Goal: Task Accomplishment & Management: Manage account settings

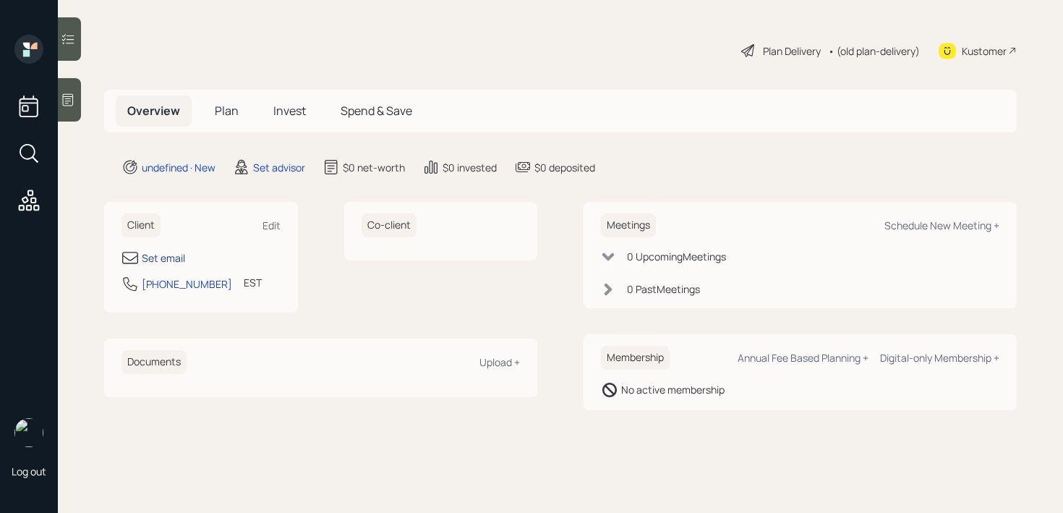
click at [171, 251] on div "Set email" at bounding box center [163, 257] width 43 height 15
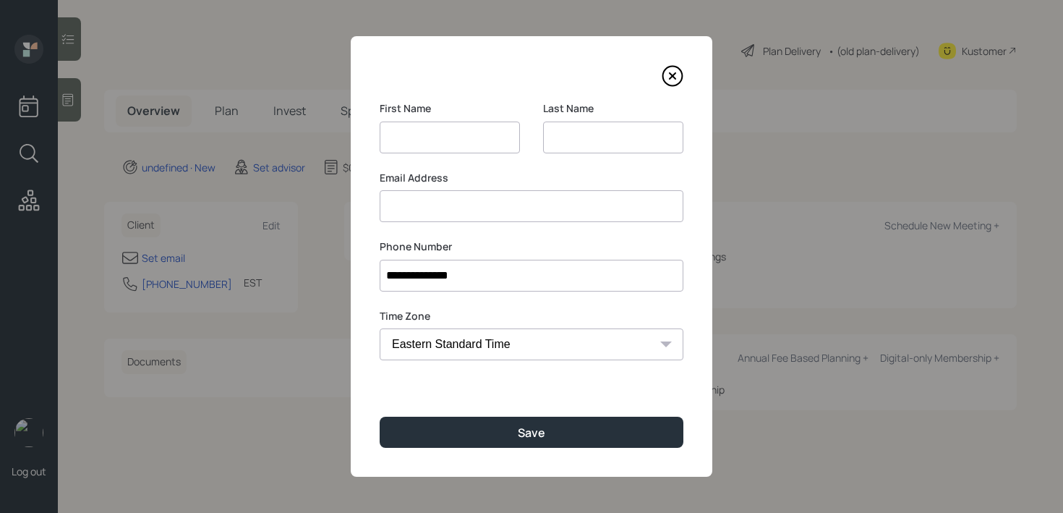
click at [600, 134] on input at bounding box center [613, 137] width 140 height 32
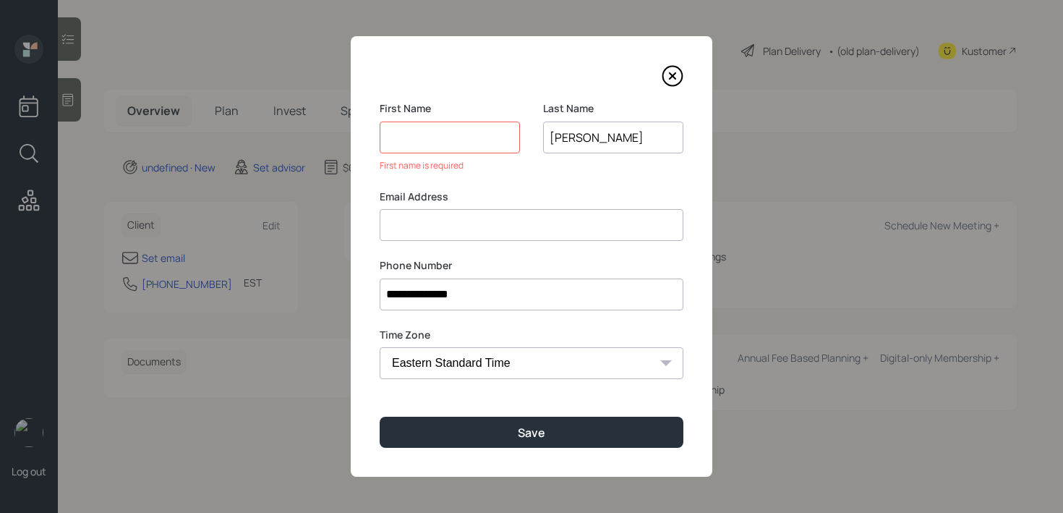
type input "Shah"
click at [445, 150] on input at bounding box center [450, 137] width 140 height 32
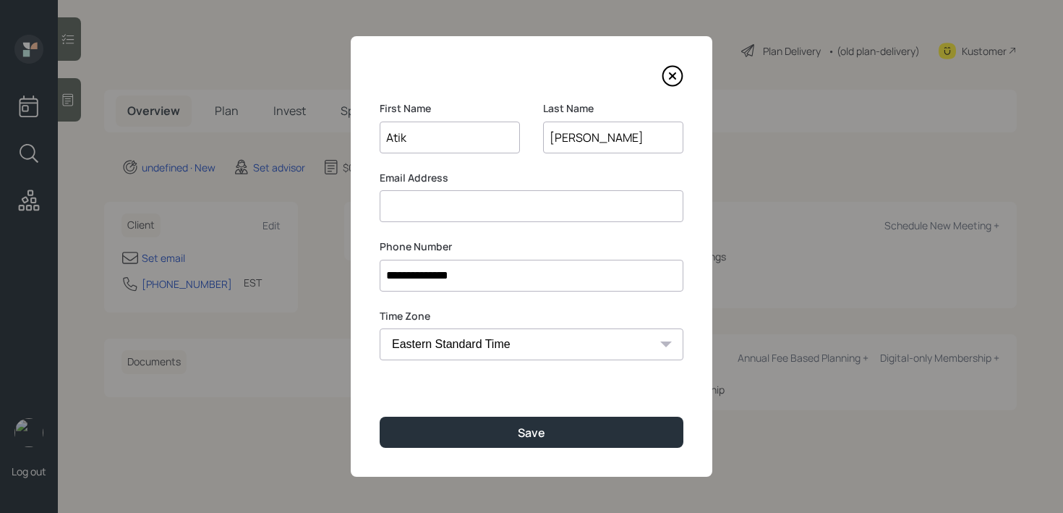
type input "Atik"
click at [447, 207] on input at bounding box center [532, 206] width 304 height 32
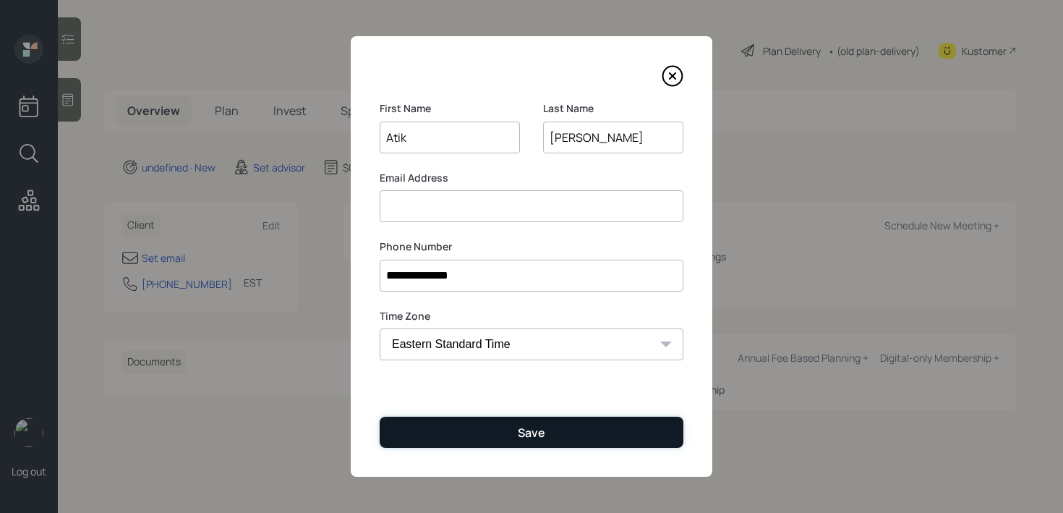
click at [497, 441] on button "Save" at bounding box center [532, 431] width 304 height 31
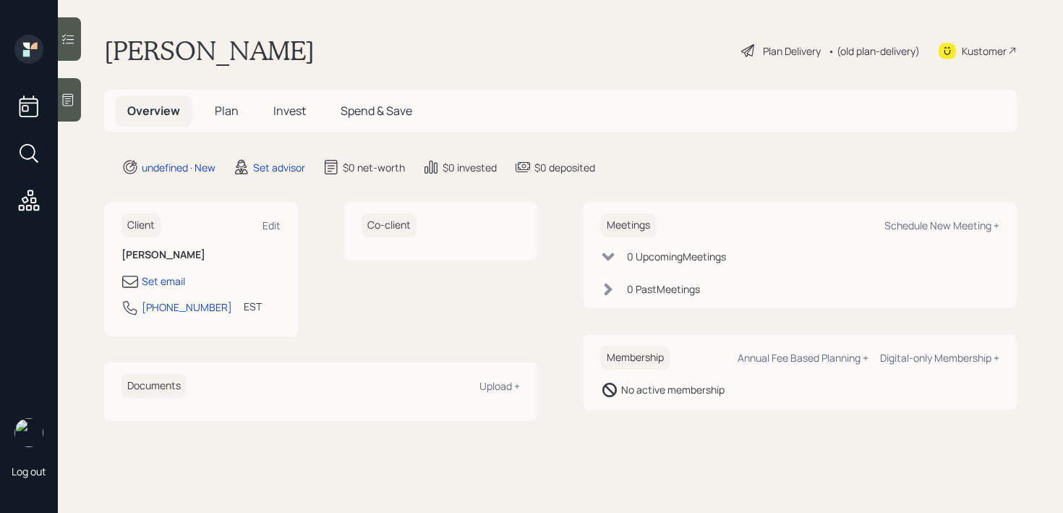
click at [69, 101] on icon at bounding box center [68, 100] width 14 height 14
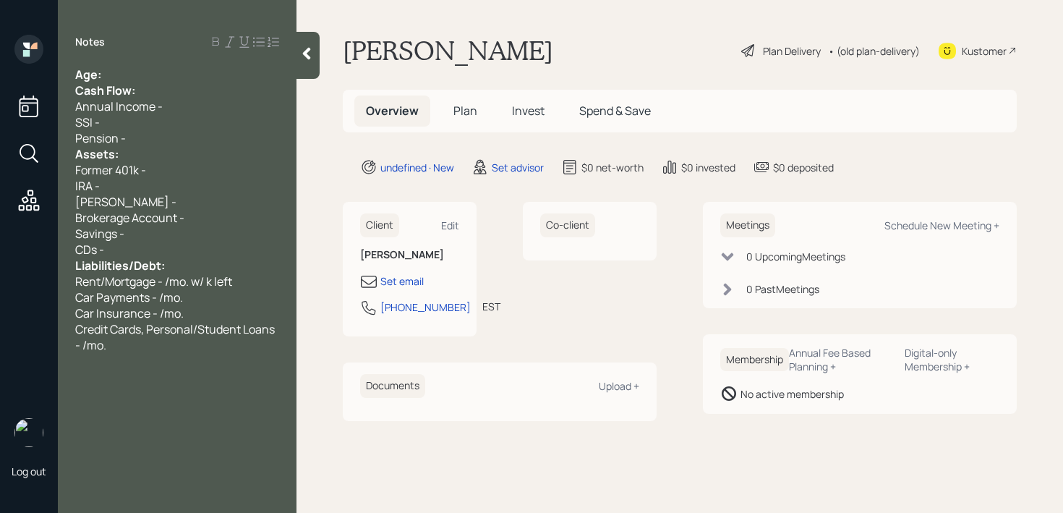
click at [199, 78] on div "Age:" at bounding box center [177, 75] width 204 height 16
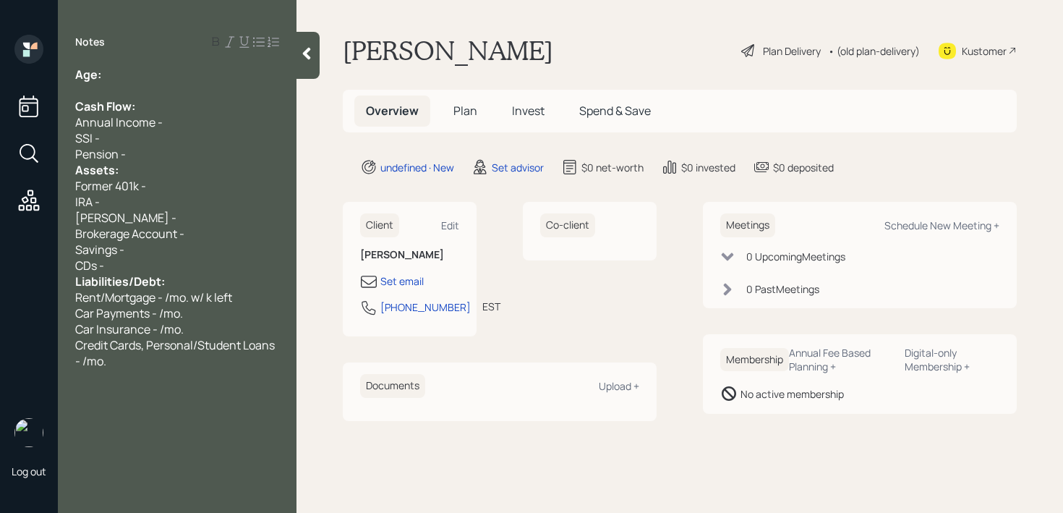
click at [179, 163] on div "Assets:" at bounding box center [177, 170] width 204 height 16
click at [191, 155] on div "Pension -" at bounding box center [177, 154] width 204 height 16
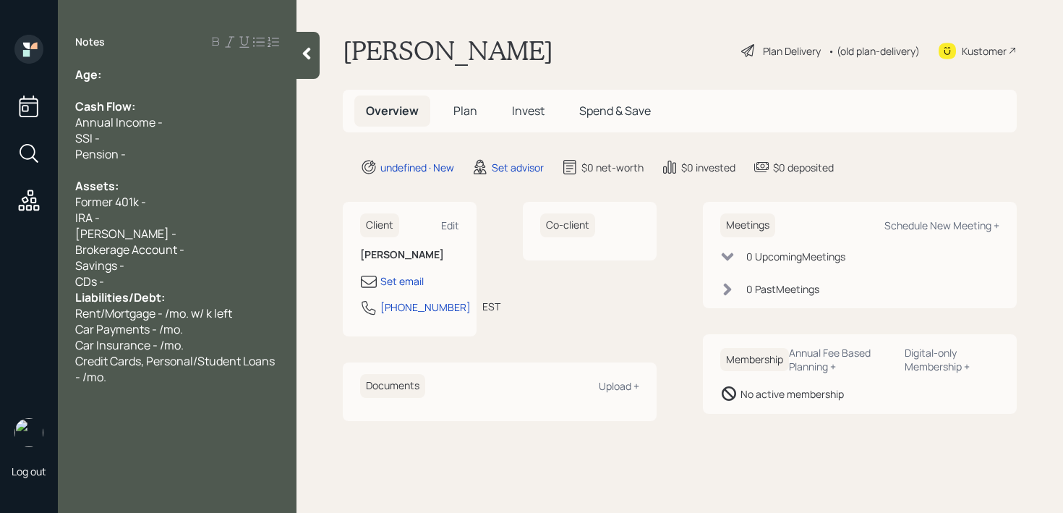
click at [180, 278] on div "CDs -" at bounding box center [177, 281] width 204 height 16
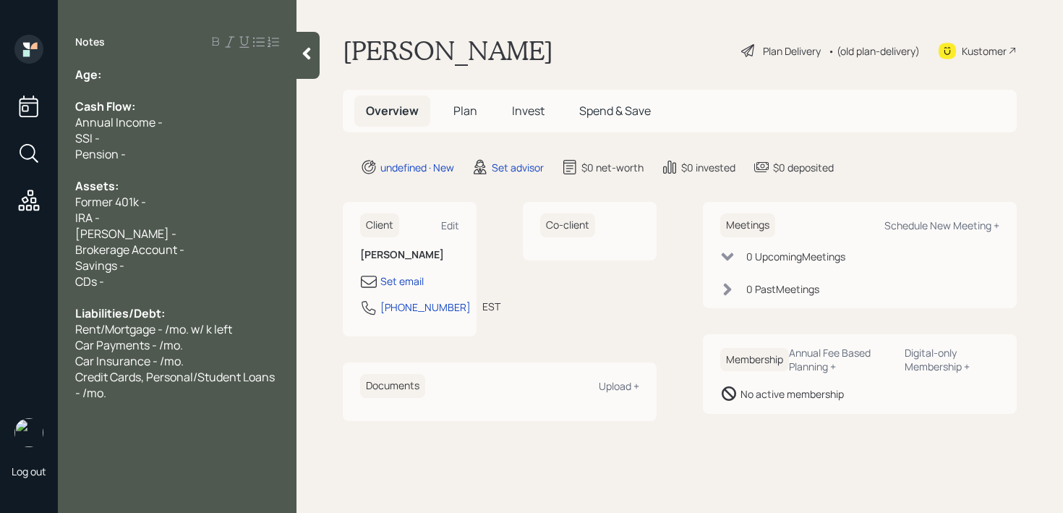
click at [179, 84] on div at bounding box center [177, 90] width 204 height 16
click at [186, 69] on div "Age:" at bounding box center [177, 75] width 204 height 16
drag, startPoint x: 121, startPoint y: 70, endPoint x: 105, endPoint y: 70, distance: 15.9
click at [105, 70] on div "Age: 50" at bounding box center [177, 75] width 204 height 16
click at [142, 73] on div "Age: 50" at bounding box center [177, 75] width 204 height 16
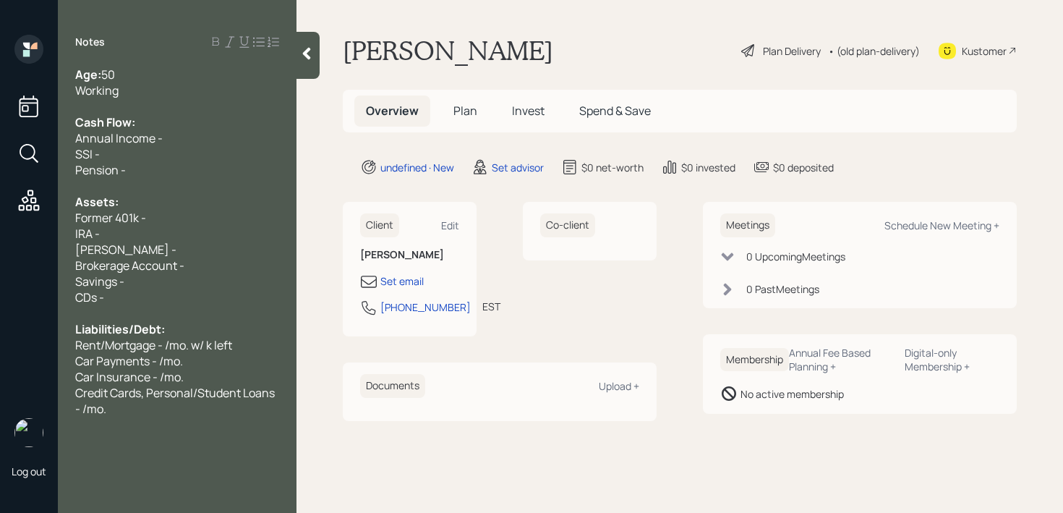
click at [155, 207] on div "Assets:" at bounding box center [177, 202] width 204 height 16
click at [157, 228] on div "IRA -" at bounding box center [177, 234] width 204 height 16
click at [163, 222] on div "Former 401k -" at bounding box center [177, 218] width 204 height 16
drag, startPoint x: 116, startPoint y: 217, endPoint x: 43, endPoint y: 217, distance: 73.7
click at [43, 217] on div "Log out Notes Age: 50 Working Cash Flow: Annual Income - SSI - Pension - Assets…" at bounding box center [531, 256] width 1063 height 513
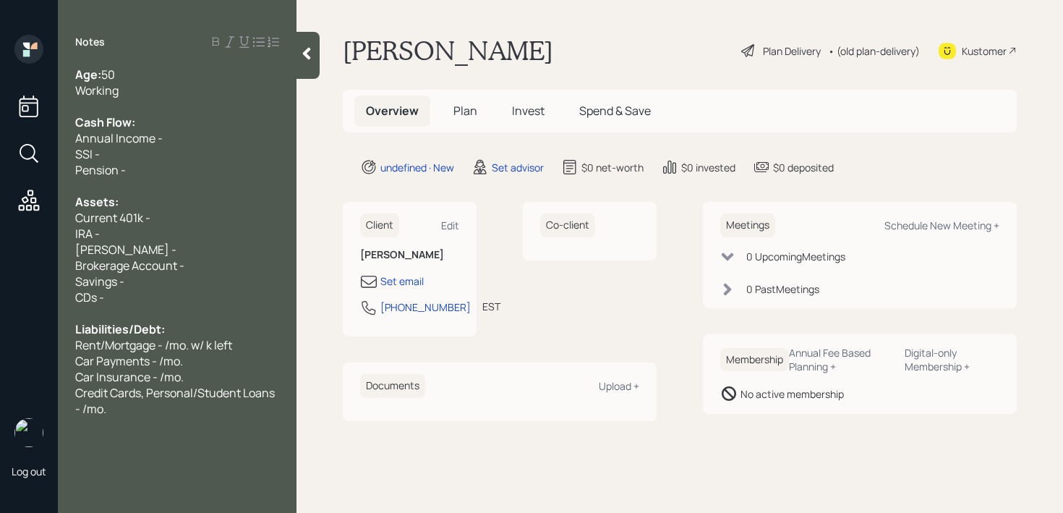
click at [180, 234] on div "IRA -" at bounding box center [177, 234] width 204 height 16
click at [187, 217] on div "Current 401k -" at bounding box center [177, 218] width 204 height 16
drag, startPoint x: 187, startPoint y: 217, endPoint x: 48, endPoint y: 217, distance: 138.1
click at [52, 217] on div "Log out Notes Age: 50 Working Cash Flow: Annual Income - SSI - Pension - Assets…" at bounding box center [531, 256] width 1063 height 513
click at [156, 215] on div "Current 401k -" at bounding box center [177, 218] width 204 height 16
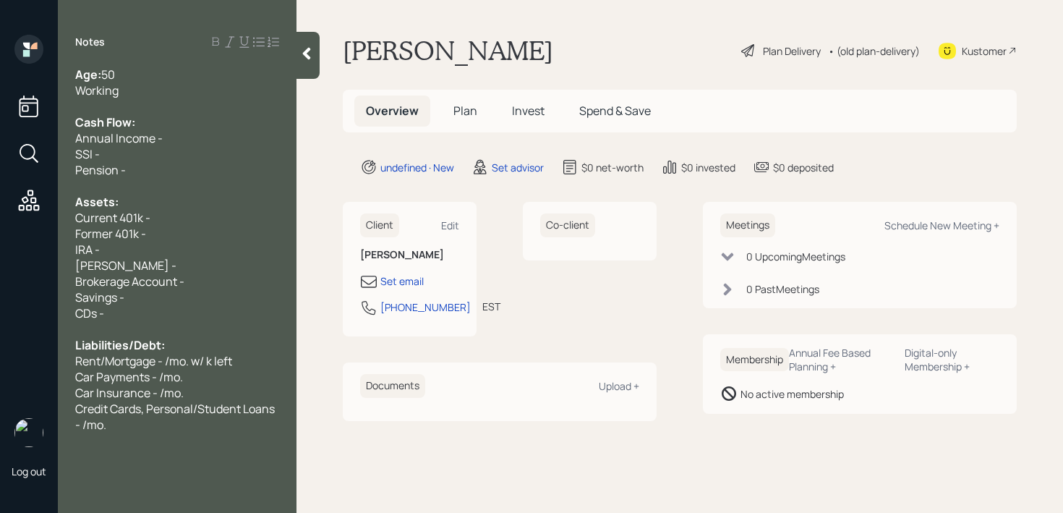
click at [134, 100] on div at bounding box center [177, 106] width 204 height 16
click at [155, 83] on div "Working" at bounding box center [177, 90] width 204 height 16
click at [152, 137] on span "Annual Income -" at bounding box center [118, 138] width 87 height 16
click at [167, 204] on div "Assets:" at bounding box center [177, 202] width 204 height 16
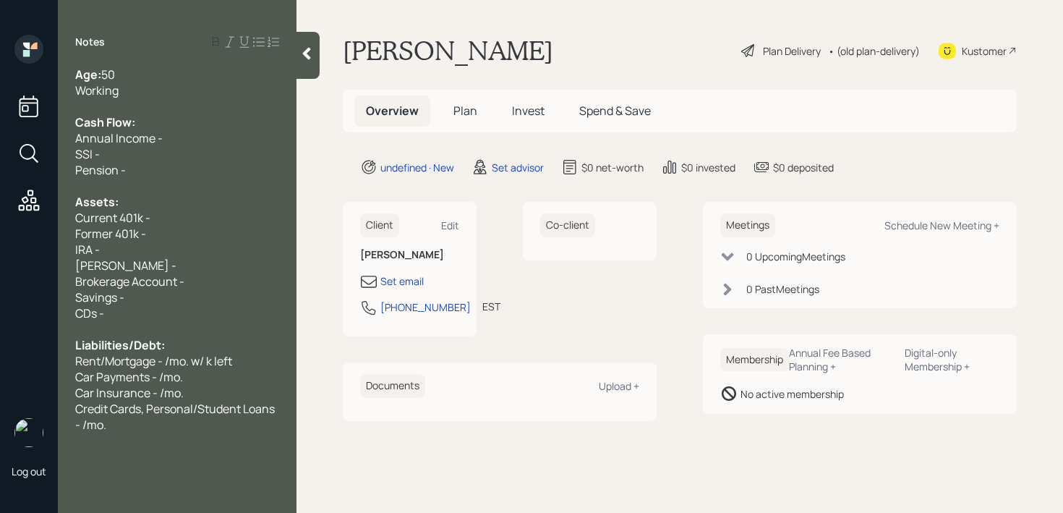
click at [168, 221] on div "Current 401k -" at bounding box center [177, 218] width 204 height 16
click at [168, 236] on div "Former 401k -" at bounding box center [177, 234] width 204 height 16
click at [148, 228] on span "Former 401k - 250k" at bounding box center [124, 234] width 99 height 16
click at [186, 226] on div "Former 401k - 250k" at bounding box center [177, 234] width 204 height 16
click at [192, 211] on div "Current 401k -" at bounding box center [177, 218] width 204 height 16
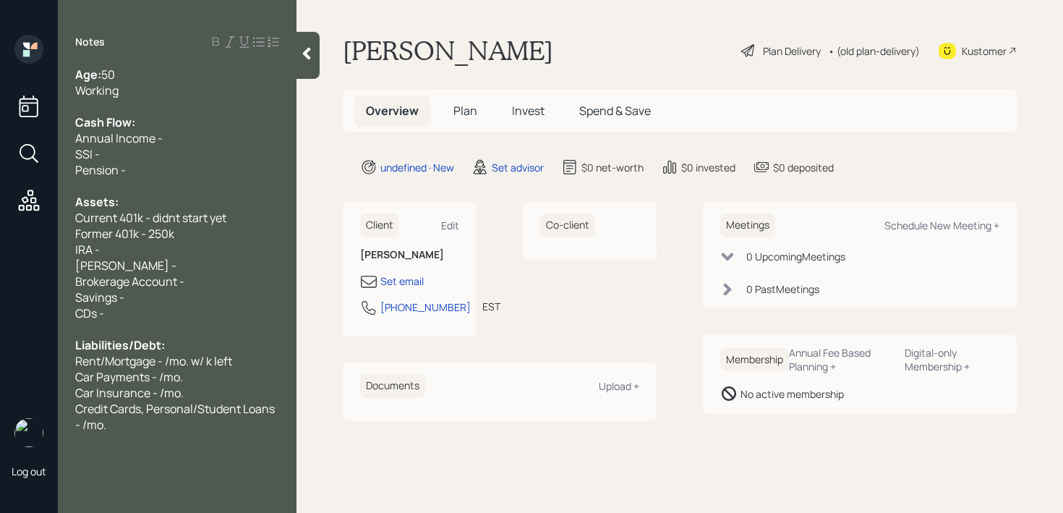
click at [179, 234] on div "Former 401k - 250k" at bounding box center [177, 234] width 204 height 16
drag, startPoint x: 136, startPoint y: 265, endPoint x: 61, endPoint y: 244, distance: 77.4
click at [61, 244] on div "Age: 50 Working Cash Flow: Annual Income - SSI - Pension - Assets: Current 401k…" at bounding box center [177, 250] width 239 height 366
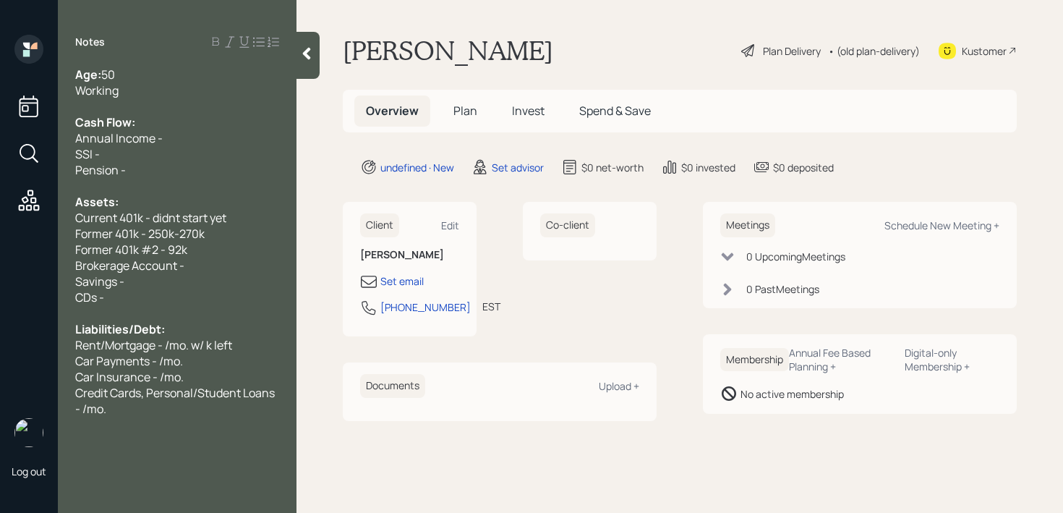
click at [183, 411] on div "Credit Cards, Personal/Student Loans - /mo." at bounding box center [177, 401] width 204 height 32
click at [200, 301] on div "CDs -" at bounding box center [177, 297] width 204 height 16
click at [213, 273] on div "Savings -" at bounding box center [177, 281] width 204 height 16
click at [217, 265] on div "Brokerage Account -" at bounding box center [177, 265] width 204 height 16
drag, startPoint x: 176, startPoint y: 272, endPoint x: 4, endPoint y: 272, distance: 172.1
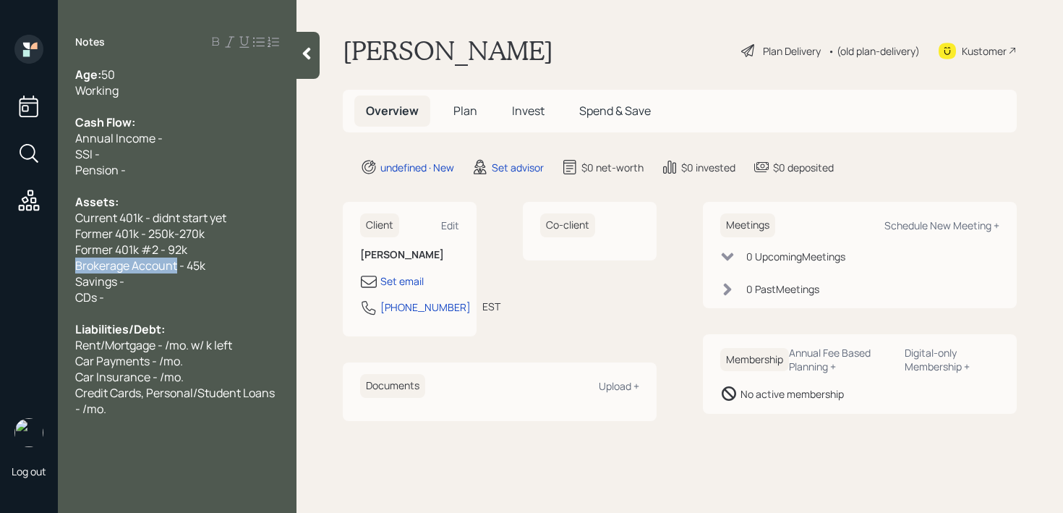
click at [4, 272] on div "Log out Notes Age: 50 Working Cash Flow: Annual Income - SSI - Pension - Assets…" at bounding box center [531, 256] width 1063 height 513
click at [49, 281] on div "Log out" at bounding box center [29, 256] width 58 height 513
drag, startPoint x: 166, startPoint y: 281, endPoint x: 0, endPoint y: 281, distance: 166.3
click at [0, 281] on div "Log out Notes Age: 50 Working Cash Flow: Annual Income - SSI - Pension - Assets…" at bounding box center [531, 256] width 1063 height 513
click at [163, 265] on span "Brokerage Account - 45k" at bounding box center [140, 265] width 130 height 16
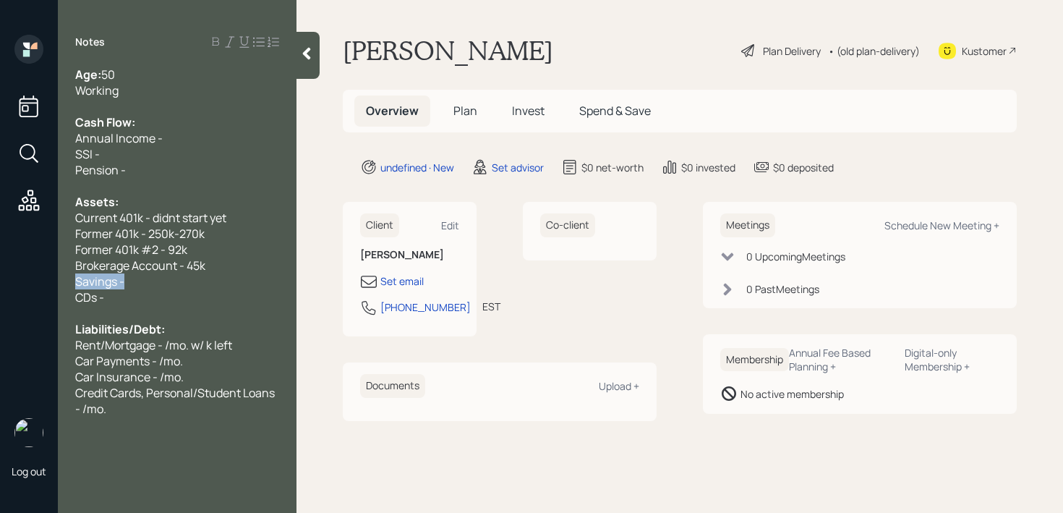
drag, startPoint x: 176, startPoint y: 283, endPoint x: 12, endPoint y: 283, distance: 164.1
click at [14, 283] on div "Log out Notes Age: 50 Working Cash Flow: Annual Income - SSI - Pension - Assets…" at bounding box center [531, 256] width 1063 height 513
click at [100, 283] on span "Savings -" at bounding box center [99, 281] width 49 height 16
click at [78, 268] on span "Brokerage Account - 45k" at bounding box center [140, 265] width 130 height 16
click at [262, 291] on div "CDs -" at bounding box center [177, 297] width 204 height 16
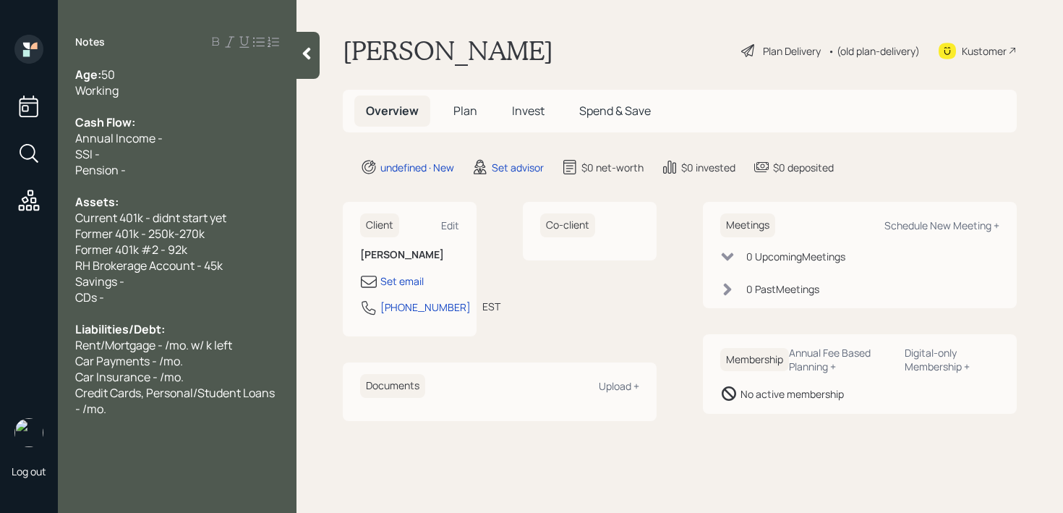
click at [267, 278] on div "Savings -" at bounding box center [177, 281] width 204 height 16
drag, startPoint x: 161, startPoint y: 297, endPoint x: 0, endPoint y: 297, distance: 161.2
click at [0, 297] on div "Log out Notes Age: 50 Working Cash Flow: Annual Income - SSI - Pension - Assets…" at bounding box center [531, 256] width 1063 height 513
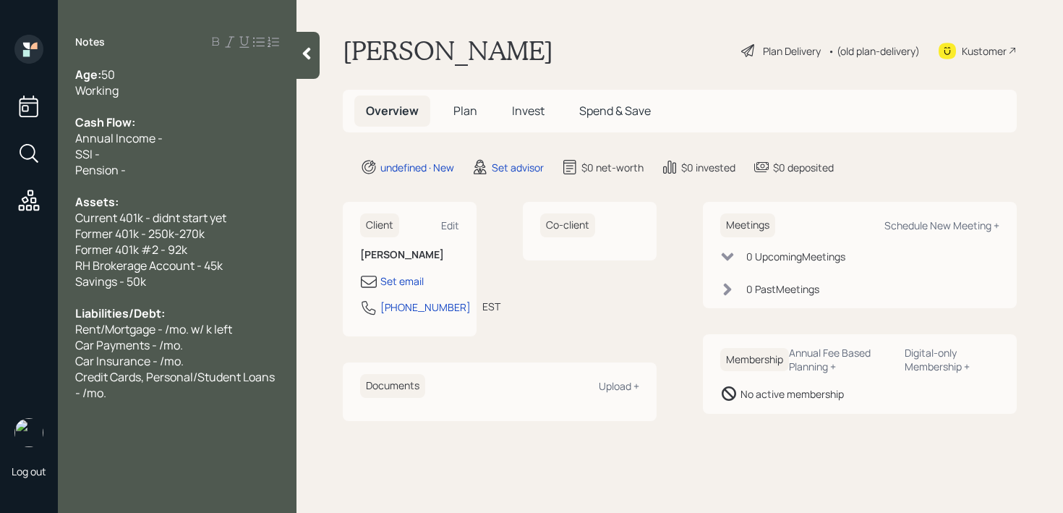
click at [253, 374] on span "Credit Cards, Personal/Student Loans - /mo." at bounding box center [176, 385] width 202 height 32
click at [161, 330] on span "Rent/Mortgage - /mo. w/ k left" at bounding box center [153, 329] width 157 height 16
drag, startPoint x: 103, startPoint y: 329, endPoint x: 13, endPoint y: 329, distance: 90.4
click at [13, 329] on div "Log out Notes Age: 50 Working Cash Flow: Annual Income - SSI - Pension - Assets…" at bounding box center [531, 256] width 1063 height 513
click at [181, 80] on div "Age: 50" at bounding box center [177, 75] width 204 height 16
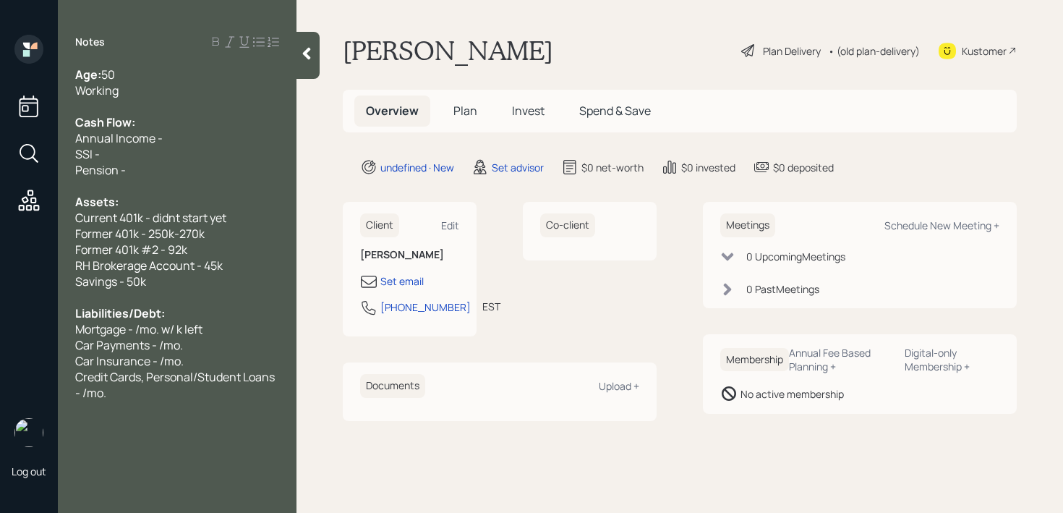
click at [181, 89] on div "Working" at bounding box center [177, 90] width 204 height 16
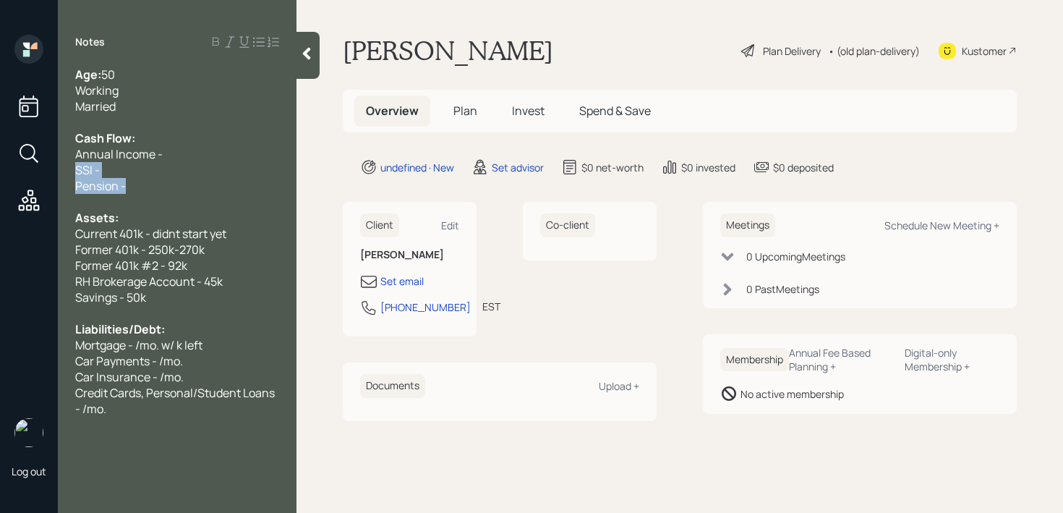
drag, startPoint x: 182, startPoint y: 189, endPoint x: 55, endPoint y: 168, distance: 129.0
click at [55, 168] on div "Log out Notes Age: 50 Working Married Cash Flow: Annual Income - SSI - Pension …" at bounding box center [531, 256] width 1063 height 513
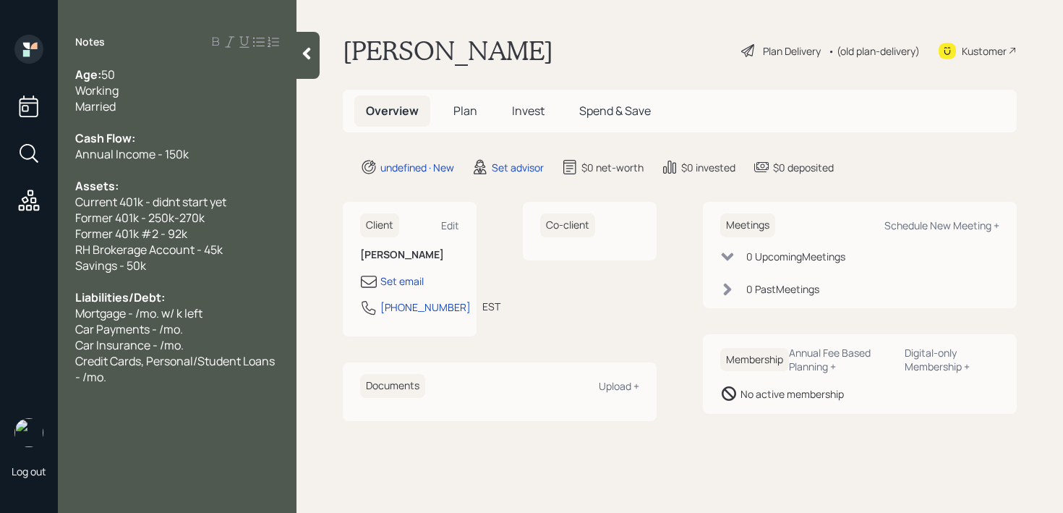
click at [177, 205] on span "Current 401k - didnt start yet" at bounding box center [150, 202] width 151 height 16
click at [198, 155] on div "Annual Income - 150k" at bounding box center [177, 154] width 204 height 16
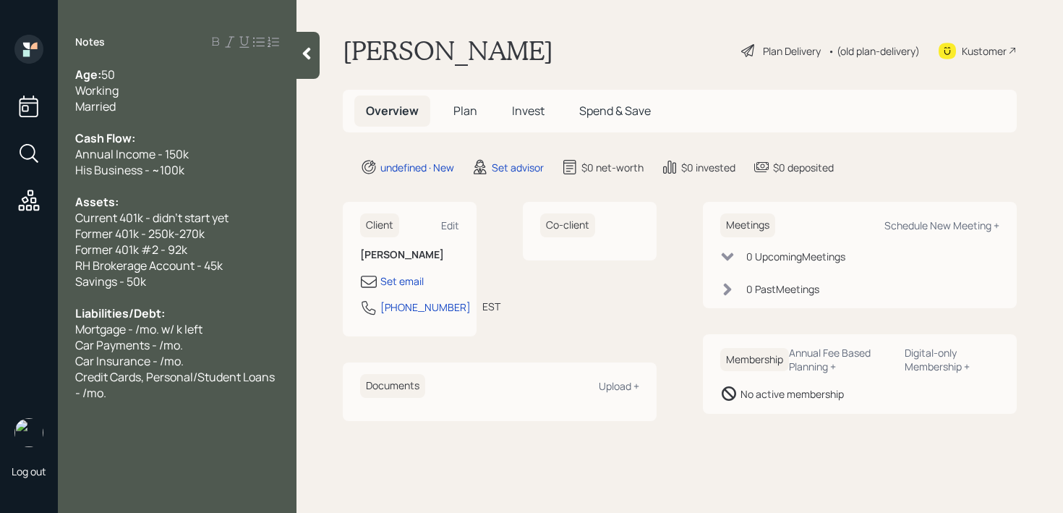
click at [170, 143] on div "Cash Flow:" at bounding box center [177, 138] width 204 height 16
click at [111, 153] on span "Annual Income - 150k" at bounding box center [132, 154] width 114 height 16
click at [178, 194] on div "Assets:" at bounding box center [177, 202] width 204 height 16
drag, startPoint x: 214, startPoint y: 182, endPoint x: 0, endPoint y: 173, distance: 214.2
click at [0, 173] on div "Log out Notes Age: 50 Working Married Cash Flow: Annual Job Income - 150k His B…" at bounding box center [531, 256] width 1063 height 513
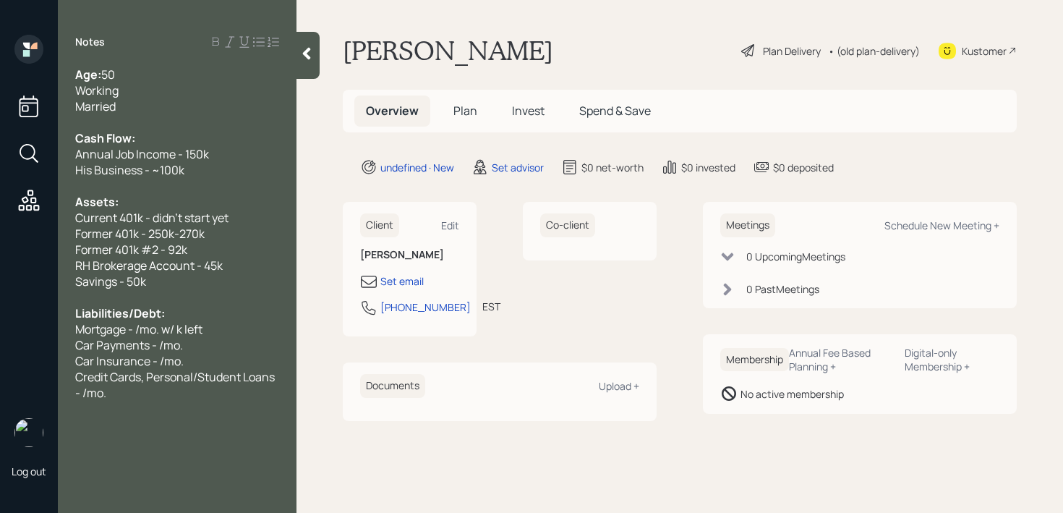
click at [248, 253] on div "Former 401k #2 - 92k" at bounding box center [177, 249] width 204 height 16
click at [209, 307] on div "Liabilities/Debt:" at bounding box center [177, 313] width 204 height 16
click at [209, 315] on div "Liabilities/Debt:" at bounding box center [177, 313] width 204 height 16
click at [138, 328] on span "Mortgage - /mo. w/ k left" at bounding box center [138, 329] width 127 height 16
drag, startPoint x: 201, startPoint y: 354, endPoint x: 45, endPoint y: 348, distance: 156.3
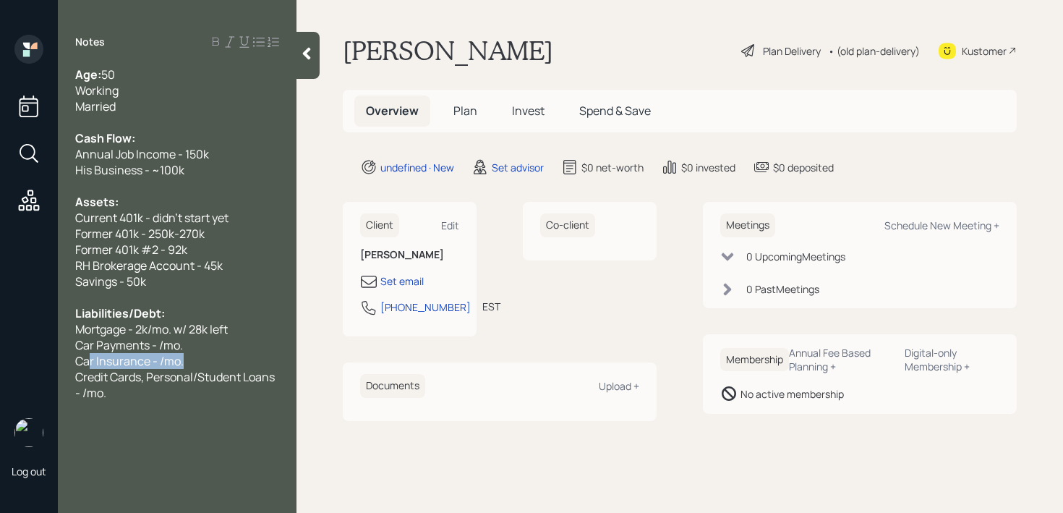
click at [45, 348] on div "Log out Notes Age: 50 Working Married Cash Flow: Annual Job Income - 150k His B…" at bounding box center [531, 256] width 1063 height 513
click at [160, 350] on span "Car Payments - /mo." at bounding box center [129, 345] width 108 height 16
drag, startPoint x: 179, startPoint y: 350, endPoint x: 0, endPoint y: 325, distance: 181.0
click at [0, 330] on div "Log out Notes Age: 50 Working Married Cash Flow: Annual Job Income - 150k His B…" at bounding box center [531, 256] width 1063 height 513
click at [137, 327] on span "Mortgage - 2k/mo. w/ 28k left" at bounding box center [151, 329] width 153 height 16
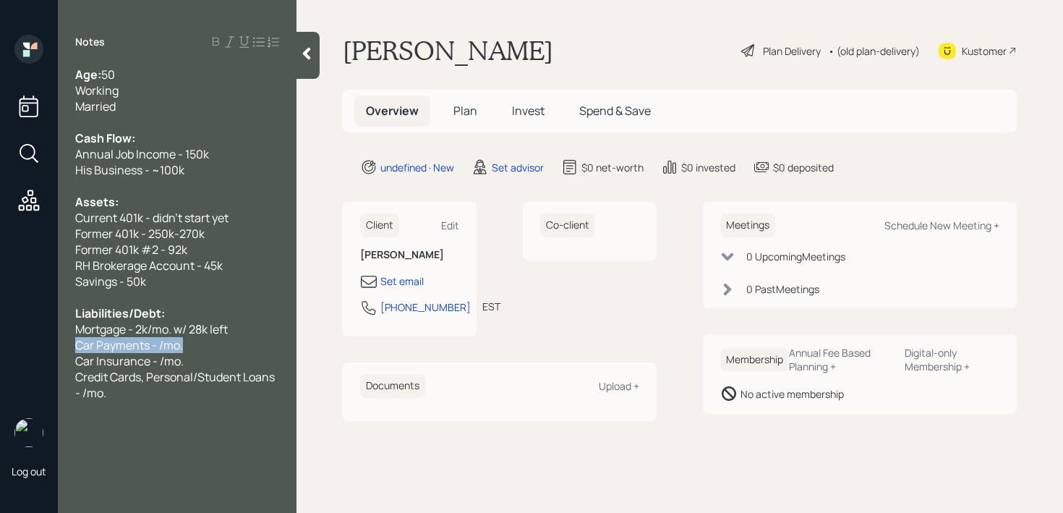
drag, startPoint x: 32, startPoint y: 338, endPoint x: 0, endPoint y: 338, distance: 31.8
click at [0, 338] on div "Log out Notes Age: 50 Working Married Cash Flow: Annual Job Income - 150k His B…" at bounding box center [531, 256] width 1063 height 513
click at [153, 341] on span "Car Payments - /mo." at bounding box center [129, 345] width 108 height 16
drag, startPoint x: 214, startPoint y: 345, endPoint x: 0, endPoint y: 345, distance: 214.0
click at [0, 345] on div "Log out Notes Age: 50 Working Married Cash Flow: Annual Job Income - 150k His B…" at bounding box center [531, 256] width 1063 height 513
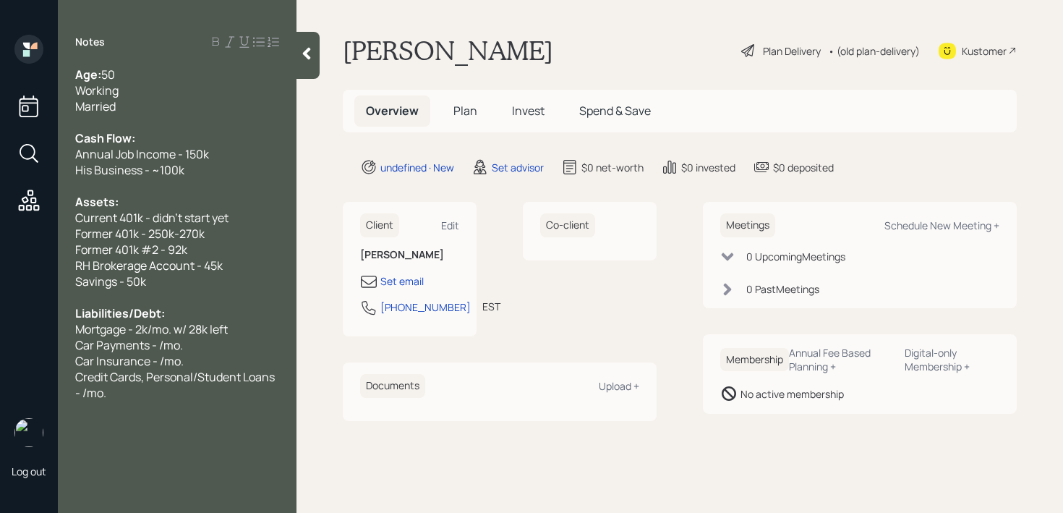
click at [163, 344] on span "Car Payments - /mo." at bounding box center [129, 345] width 108 height 16
click at [190, 354] on div "Car Insurance - /mo." at bounding box center [177, 361] width 204 height 16
click at [161, 359] on span "Car Insurance - /mo." at bounding box center [129, 361] width 108 height 16
click at [166, 414] on div at bounding box center [177, 409] width 204 height 16
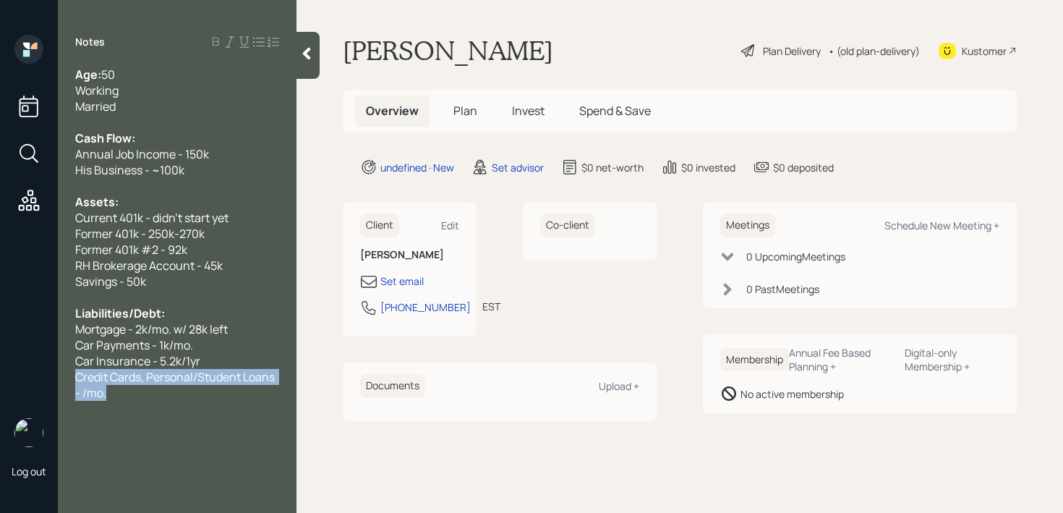
drag, startPoint x: 168, startPoint y: 401, endPoint x: 60, endPoint y: 379, distance: 110.6
click at [60, 379] on div "Age: 50 Working Married Cash Flow: Annual Job Income - 150k His Business - ~100…" at bounding box center [177, 250] width 239 height 366
click at [248, 348] on div "Car Payments - 1k/mo." at bounding box center [177, 345] width 204 height 16
click at [247, 354] on div "Car Insurance - 5.2k/1yr" at bounding box center [177, 361] width 204 height 16
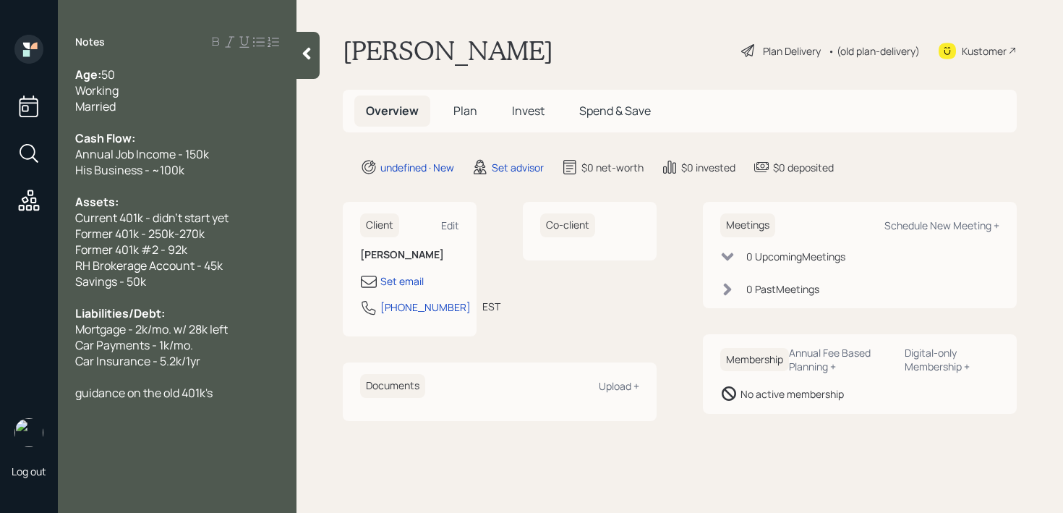
click at [86, 392] on span "guidance on the old 401k's" at bounding box center [143, 393] width 137 height 16
click at [260, 395] on div "Wants guidance on the old 401k's" at bounding box center [177, 393] width 204 height 16
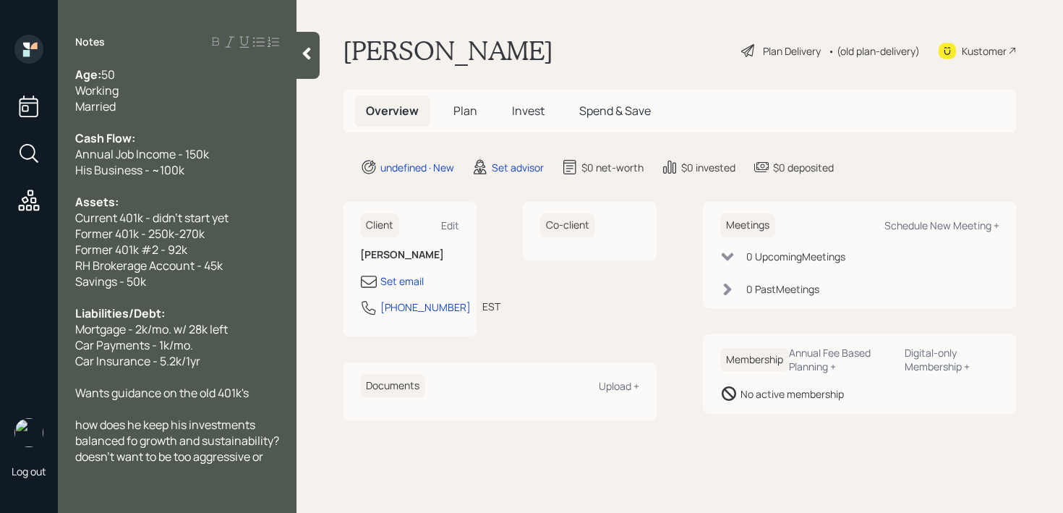
click at [147, 108] on div "Married" at bounding box center [177, 106] width 204 height 16
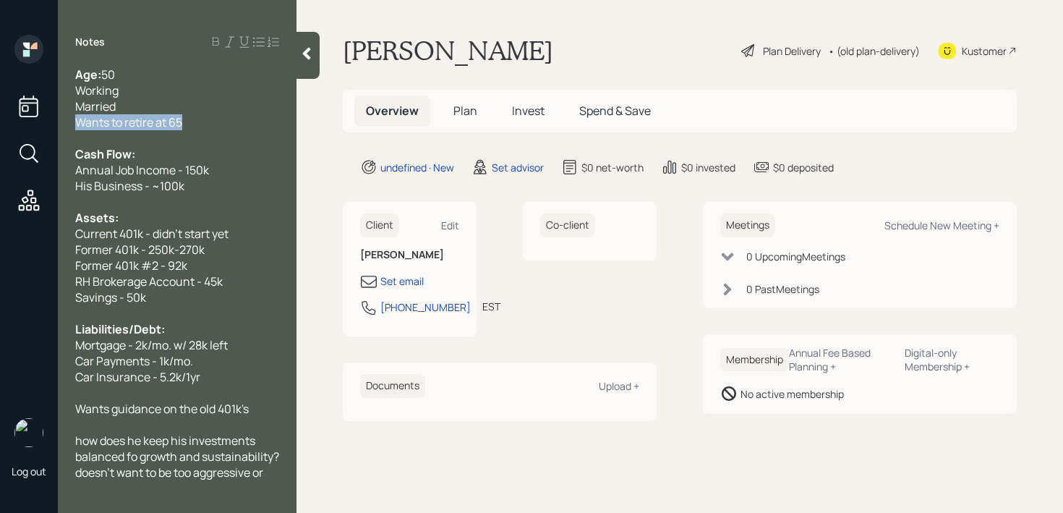
drag, startPoint x: 200, startPoint y: 122, endPoint x: 40, endPoint y: 122, distance: 159.8
click at [40, 122] on div "Log out Notes Age: 50 Working Married Wants to retire at 65 Cash Flow: Annual J…" at bounding box center [531, 256] width 1063 height 513
copy span "Wants to retire at 65"
click at [129, 101] on div "Married" at bounding box center [177, 106] width 204 height 16
click at [133, 95] on div "Working" at bounding box center [177, 90] width 204 height 16
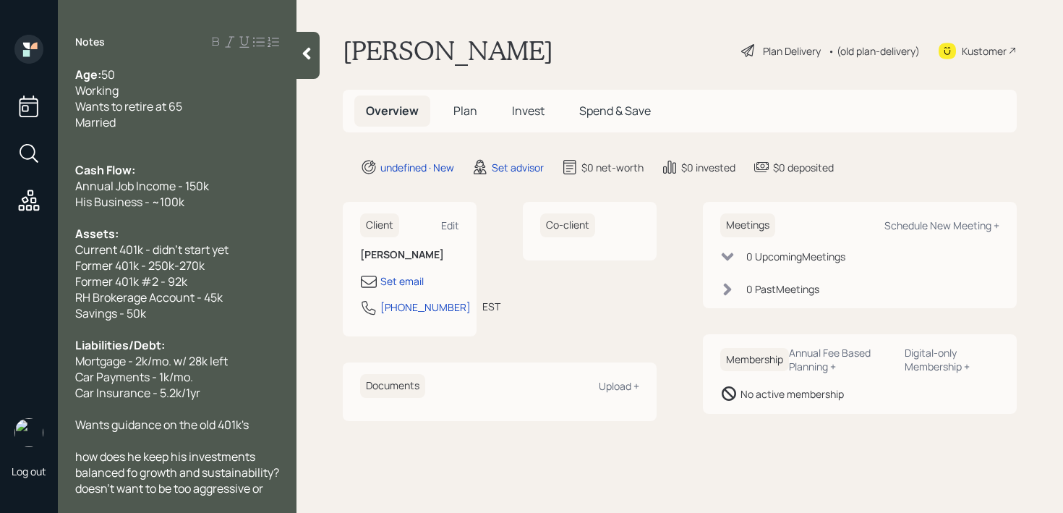
click at [160, 145] on div at bounding box center [177, 138] width 204 height 16
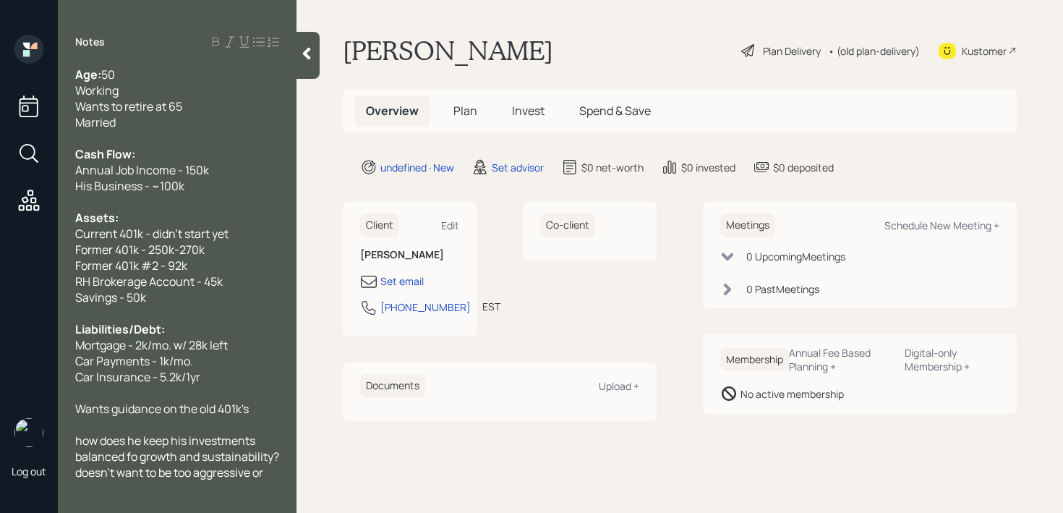
scroll to position [48, 0]
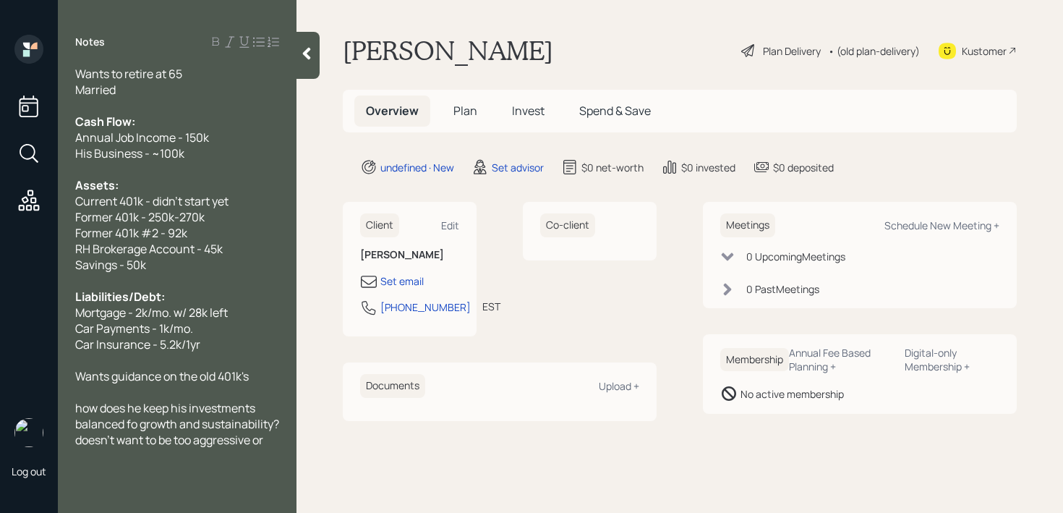
click at [195, 453] on div at bounding box center [177, 456] width 204 height 16
click at [201, 437] on div "how does he keep his investments balanced fo growth and sustainability? doesn't…" at bounding box center [177, 424] width 204 height 48
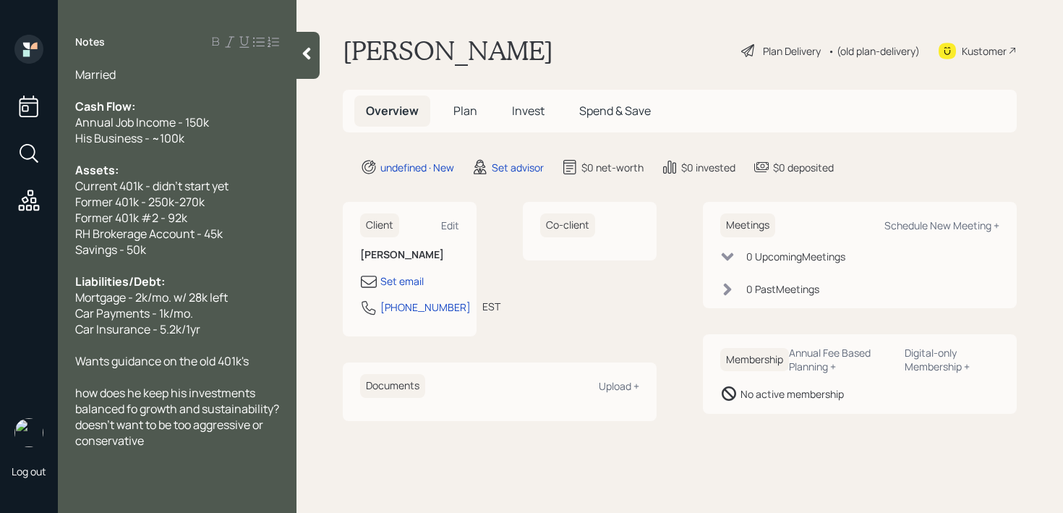
click at [136, 408] on span "how does he keep his investments balanced fo growth and sustainability? doesn't…" at bounding box center [178, 417] width 206 height 64
click at [218, 440] on div "how does he keep his investments balanced for growth and sustainability? doesn'…" at bounding box center [177, 417] width 204 height 64
click at [299, 70] on div at bounding box center [307, 55] width 23 height 47
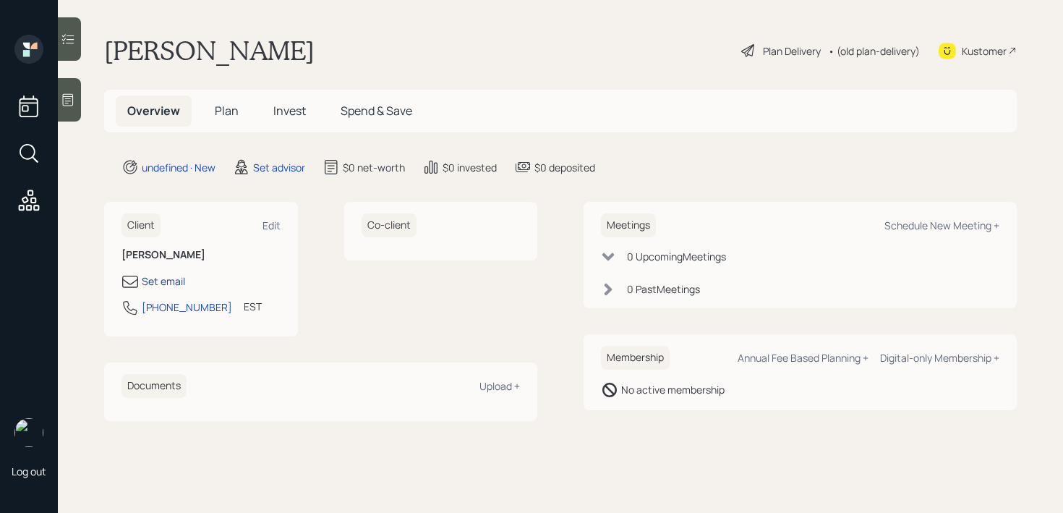
click at [159, 282] on div "Set email" at bounding box center [163, 280] width 43 height 15
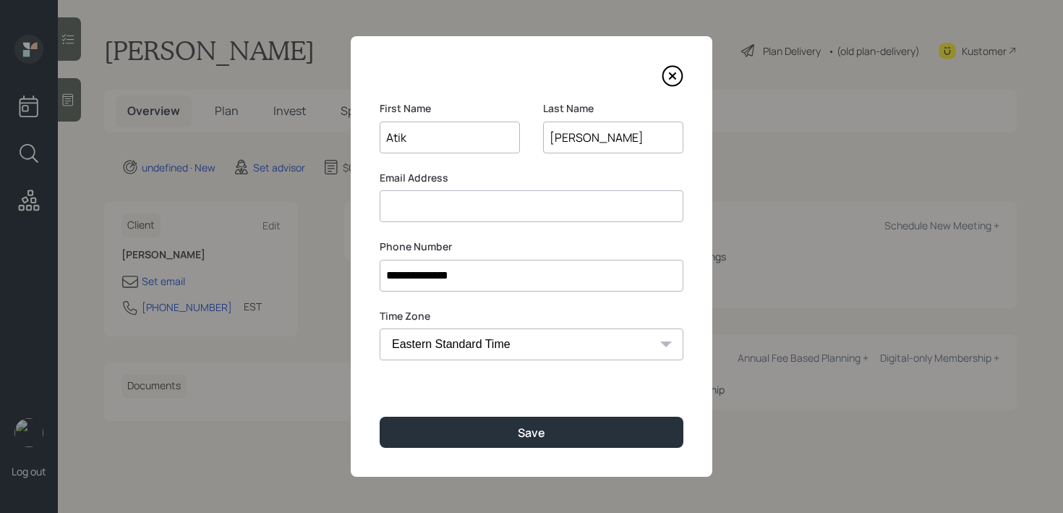
click at [555, 194] on input at bounding box center [532, 206] width 304 height 32
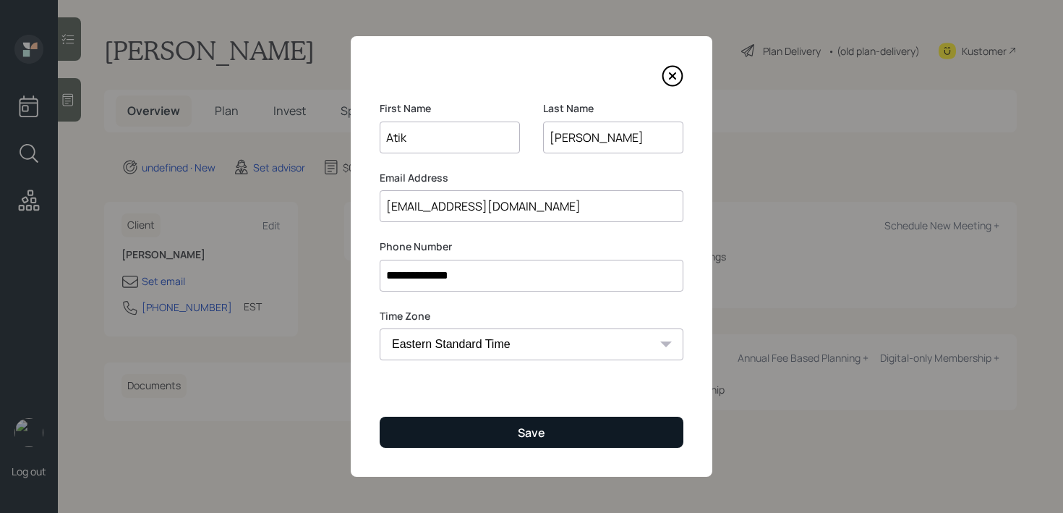
type input "atik9@aol.com"
click at [591, 421] on button "Save" at bounding box center [532, 431] width 304 height 31
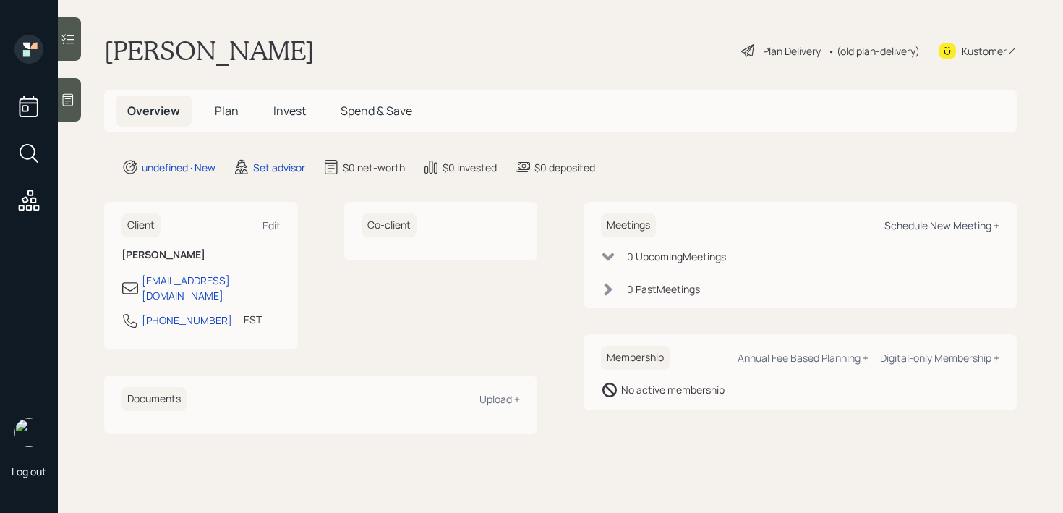
click at [902, 225] on div "Schedule New Meeting +" at bounding box center [941, 225] width 115 height 14
select select "round-robin"
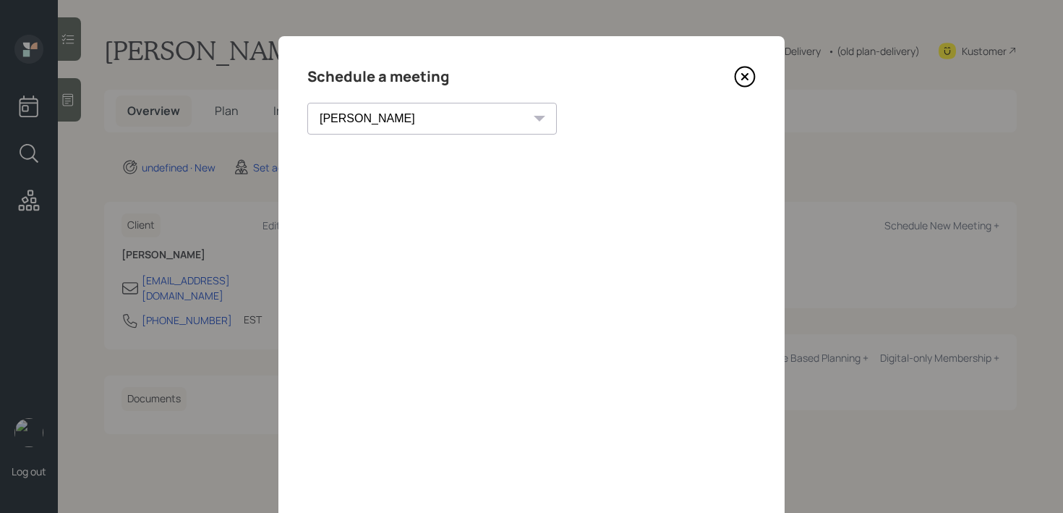
click at [748, 77] on icon at bounding box center [745, 77] width 22 height 22
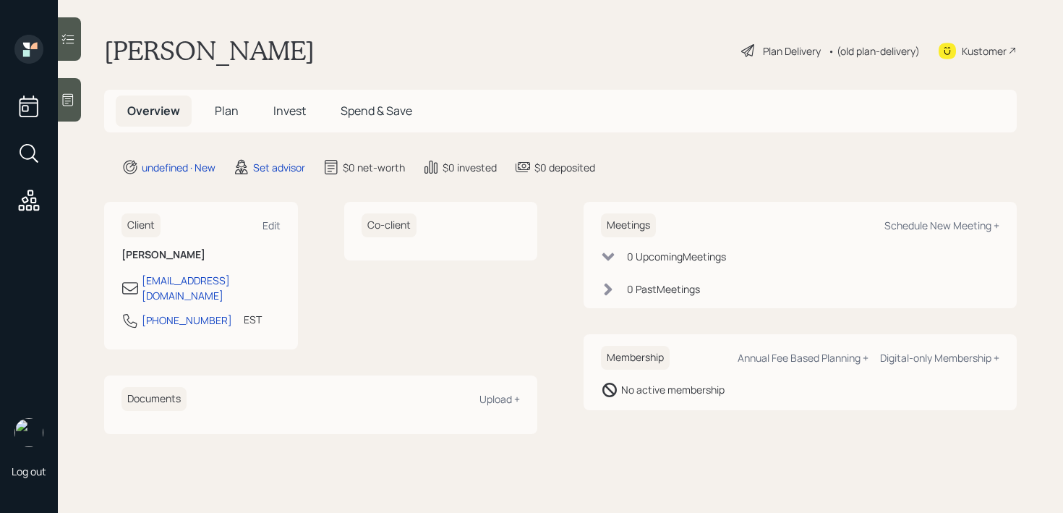
click at [82, 79] on main "Atik Shah Plan Delivery • (old plan-delivery) Kustomer Overview Plan Invest Spe…" at bounding box center [560, 256] width 1005 height 513
click at [74, 91] on div at bounding box center [69, 99] width 23 height 43
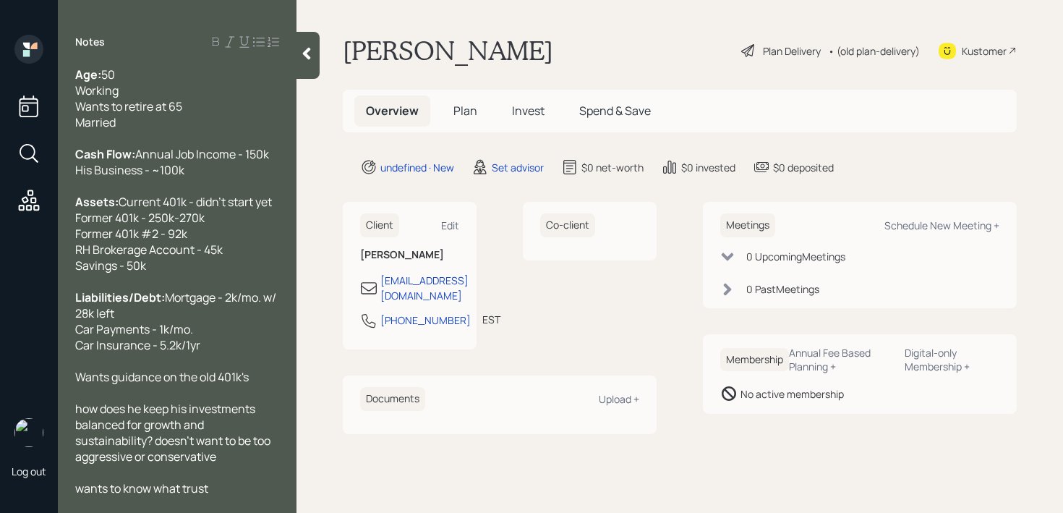
scroll to position [32, 0]
click at [241, 281] on div at bounding box center [177, 281] width 204 height 16
click at [82, 409] on span "how does he keep his investments balanced for growth and sustainability? doesn'…" at bounding box center [173, 432] width 197 height 64
click at [159, 440] on span "How does he keep his investments balanced for growth and sustainability? doesn'…" at bounding box center [173, 432] width 197 height 64
click at [227, 458] on div "How does he keep his investments balanced for growth and sustainability? Doesn'…" at bounding box center [177, 432] width 204 height 64
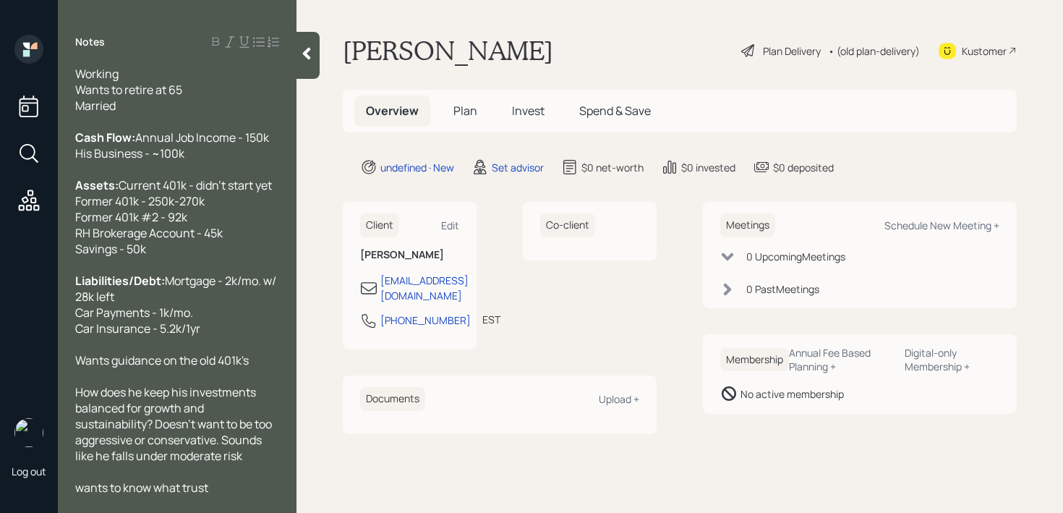
scroll to position [48, 0]
click at [85, 491] on span "wants to know what trust" at bounding box center [141, 487] width 133 height 16
click at [246, 496] on div "Notes Age: 50 Working Wants to retire at 65 Married Cash Flow: Annual Job Incom…" at bounding box center [177, 256] width 239 height 513
click at [226, 489] on div "Wants to know what trust" at bounding box center [177, 487] width 204 height 16
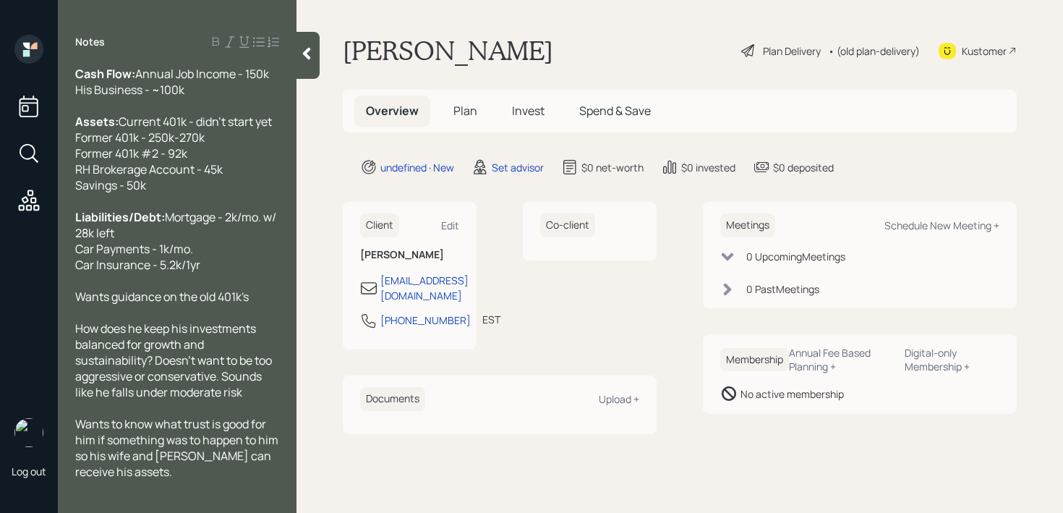
scroll to position [111, 0]
click at [257, 286] on div at bounding box center [177, 281] width 204 height 16
click at [257, 293] on div "Wants guidance on the old 401k's" at bounding box center [177, 296] width 204 height 16
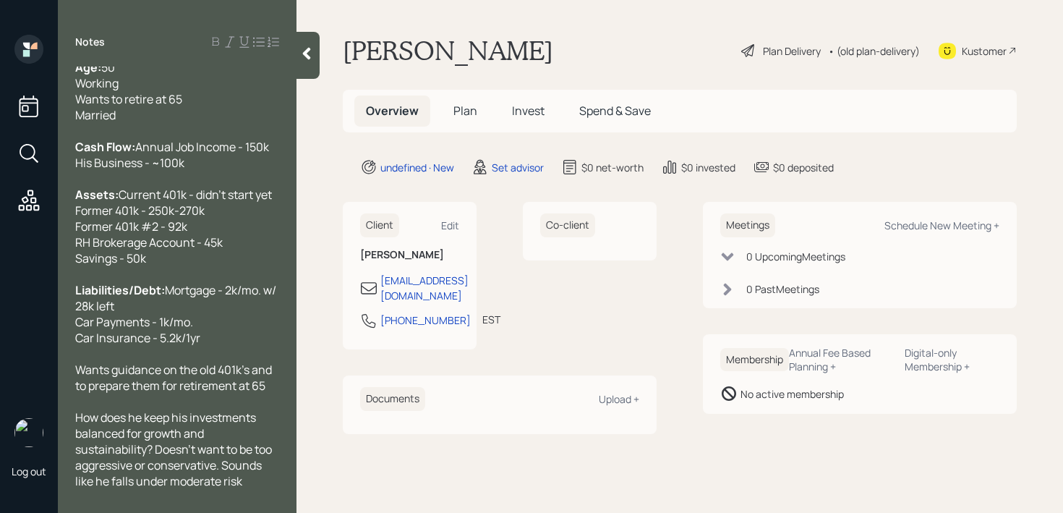
scroll to position [0, 0]
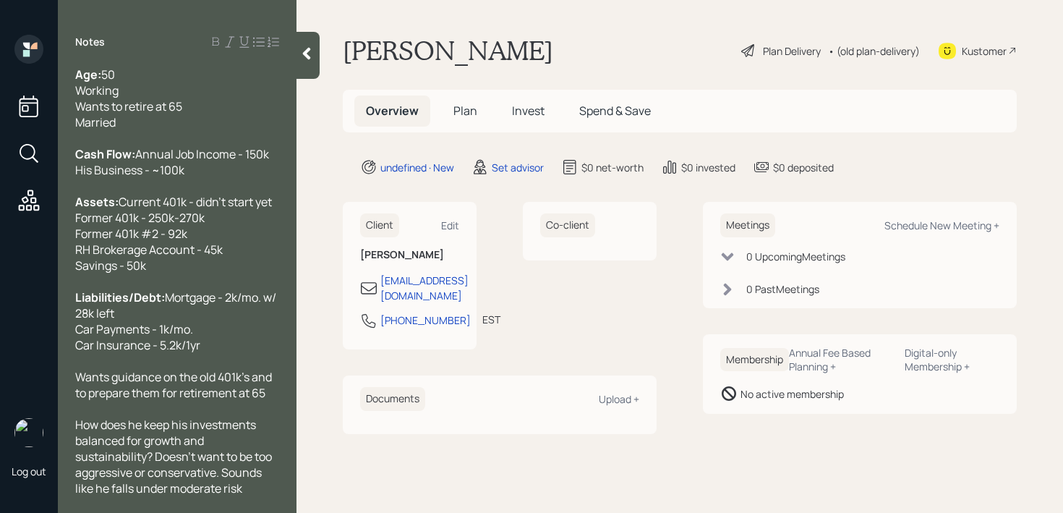
click at [312, 50] on icon at bounding box center [306, 53] width 14 height 14
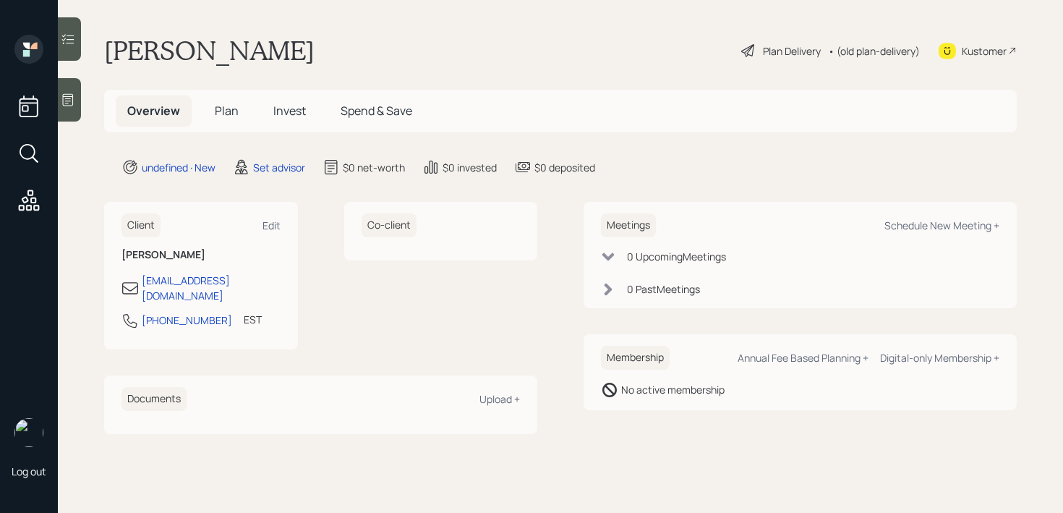
click at [444, 43] on div "Atik Shah Plan Delivery • (old plan-delivery) Kustomer" at bounding box center [560, 51] width 912 height 32
